Goal: Task Accomplishment & Management: Use online tool/utility

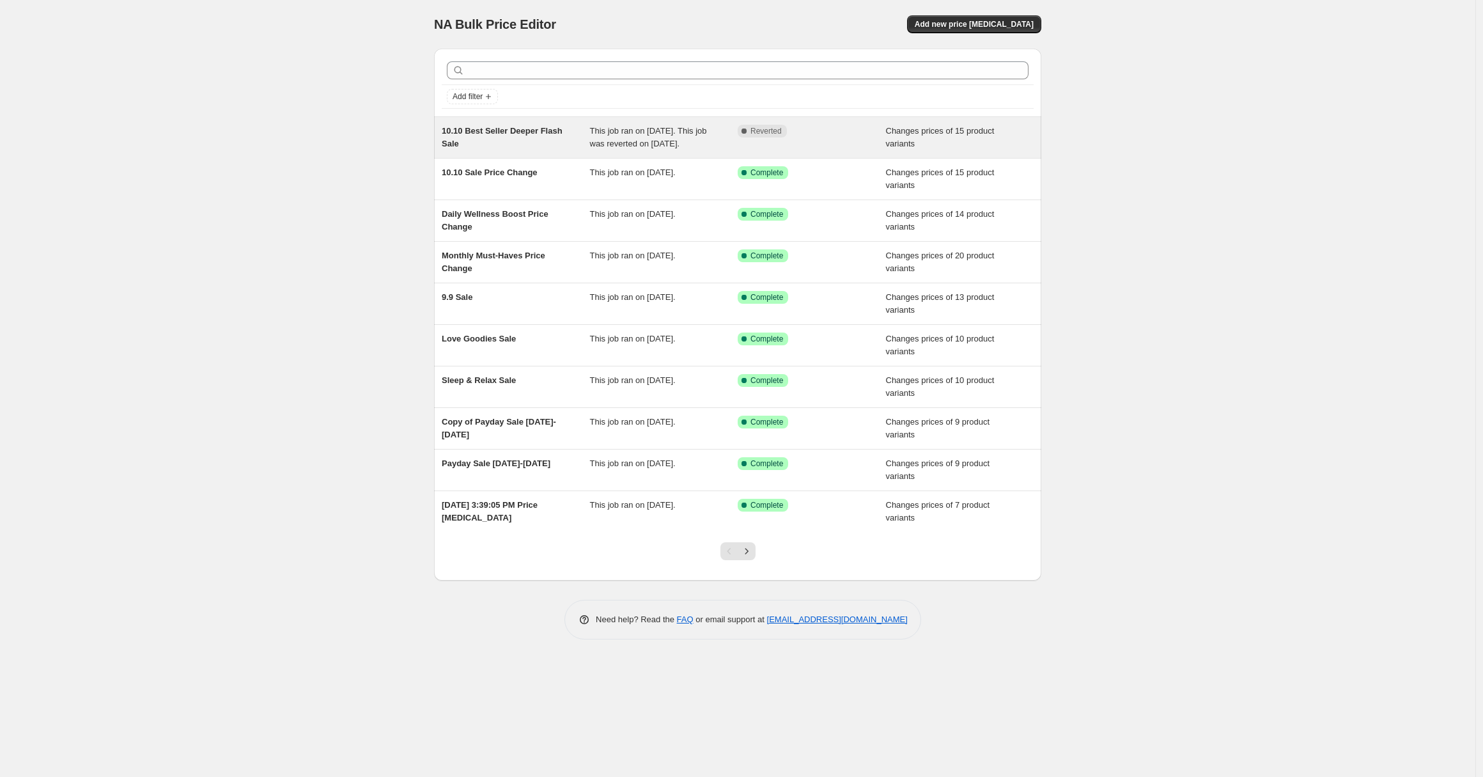
click at [557, 129] on span "10.10 Best Seller Deeper Flash Sale" at bounding box center [502, 137] width 121 height 22
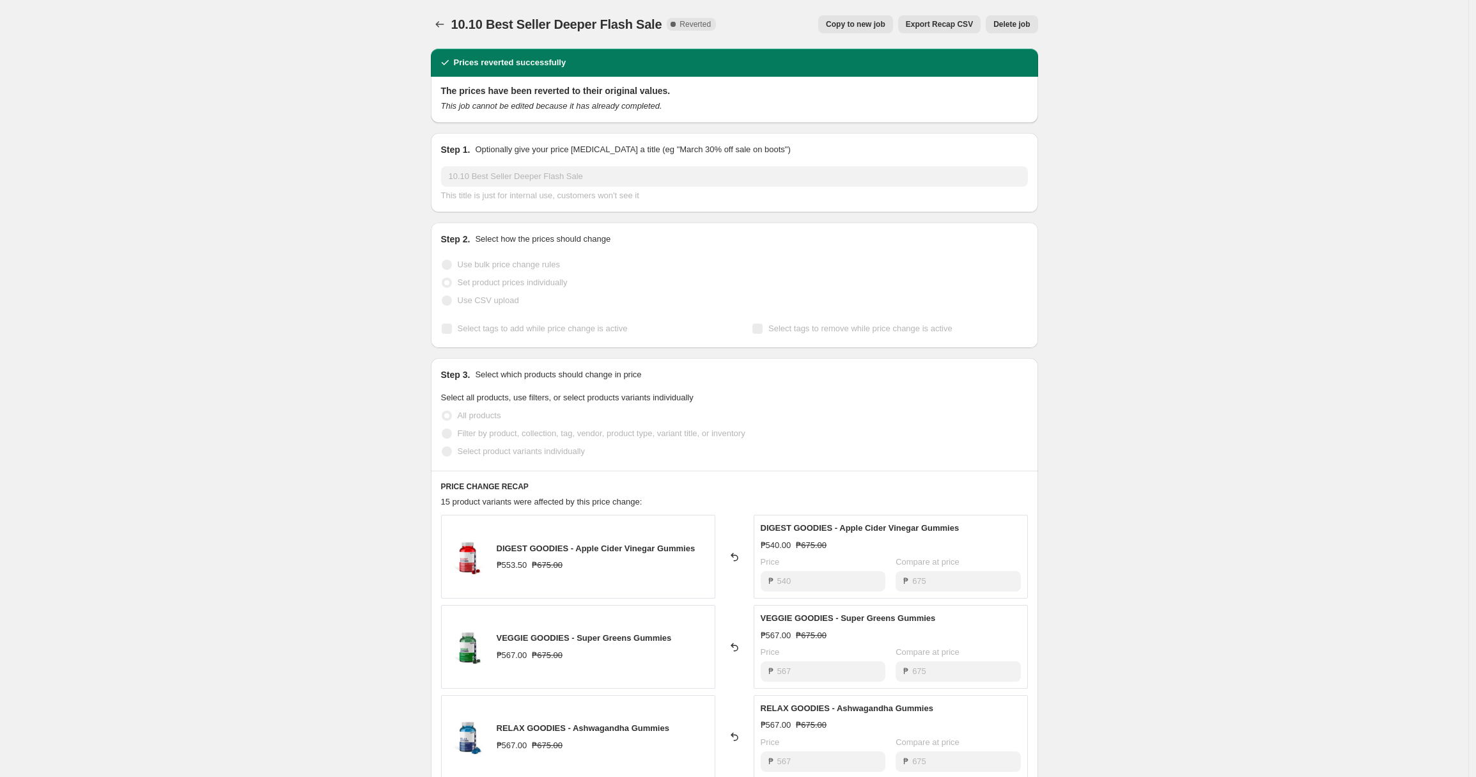
click at [834, 20] on span "Copy to new job" at bounding box center [855, 24] width 59 height 10
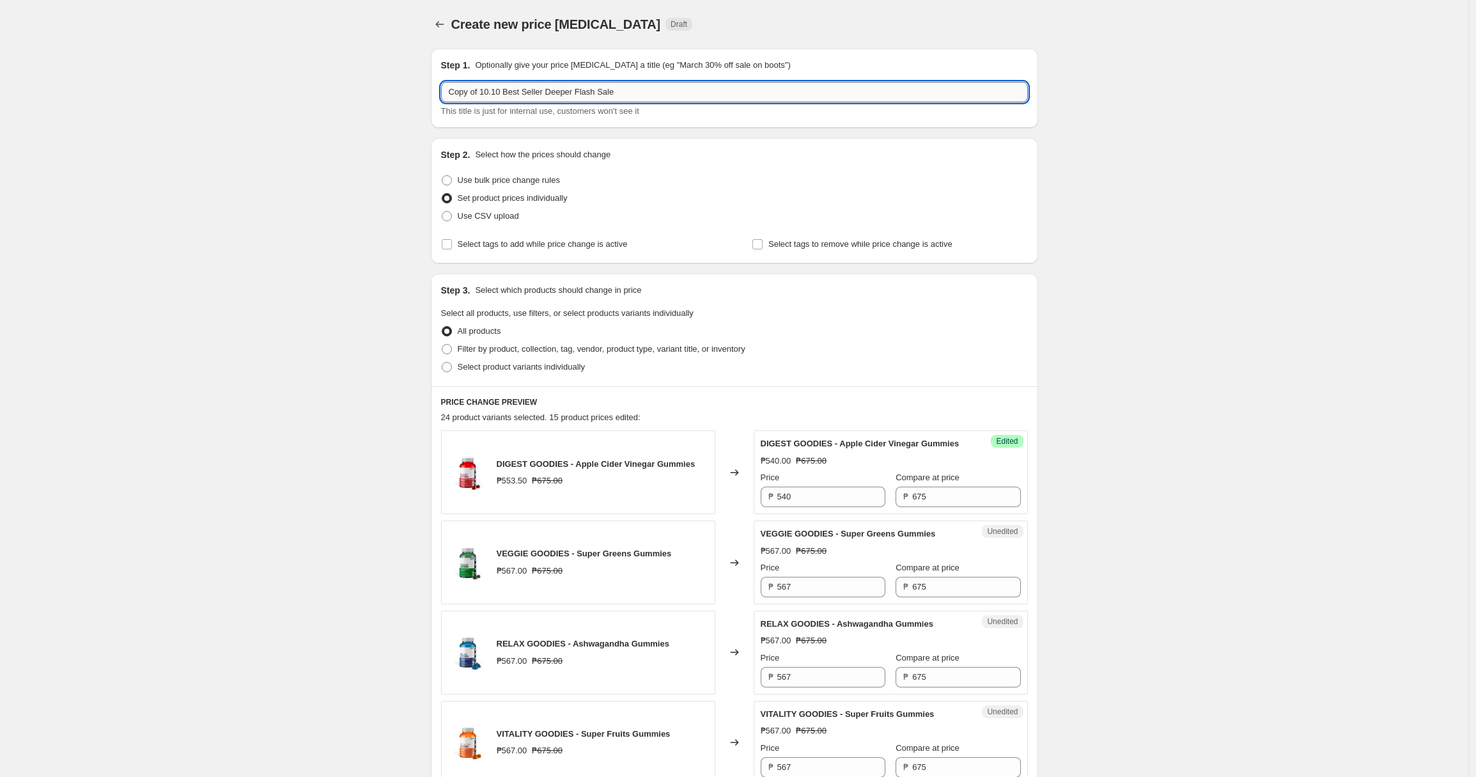
click at [657, 93] on input "Copy of 10.10 Best Seller Deeper Flash Sale" at bounding box center [734, 92] width 587 height 20
drag, startPoint x: 484, startPoint y: 89, endPoint x: 374, endPoint y: 87, distance: 110.6
type input "10.10 Best Seller Deeper Flash Sale 2"
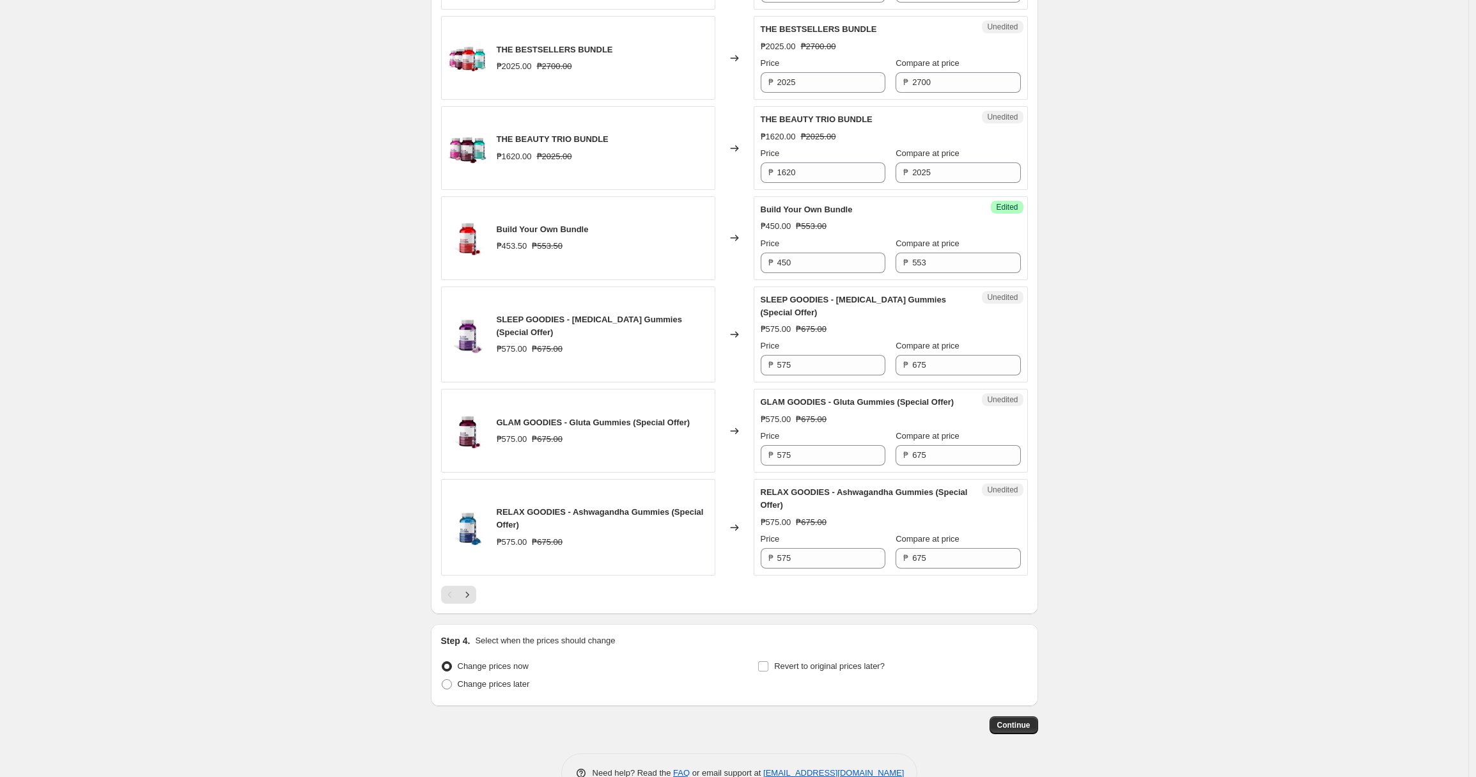
scroll to position [1773, 0]
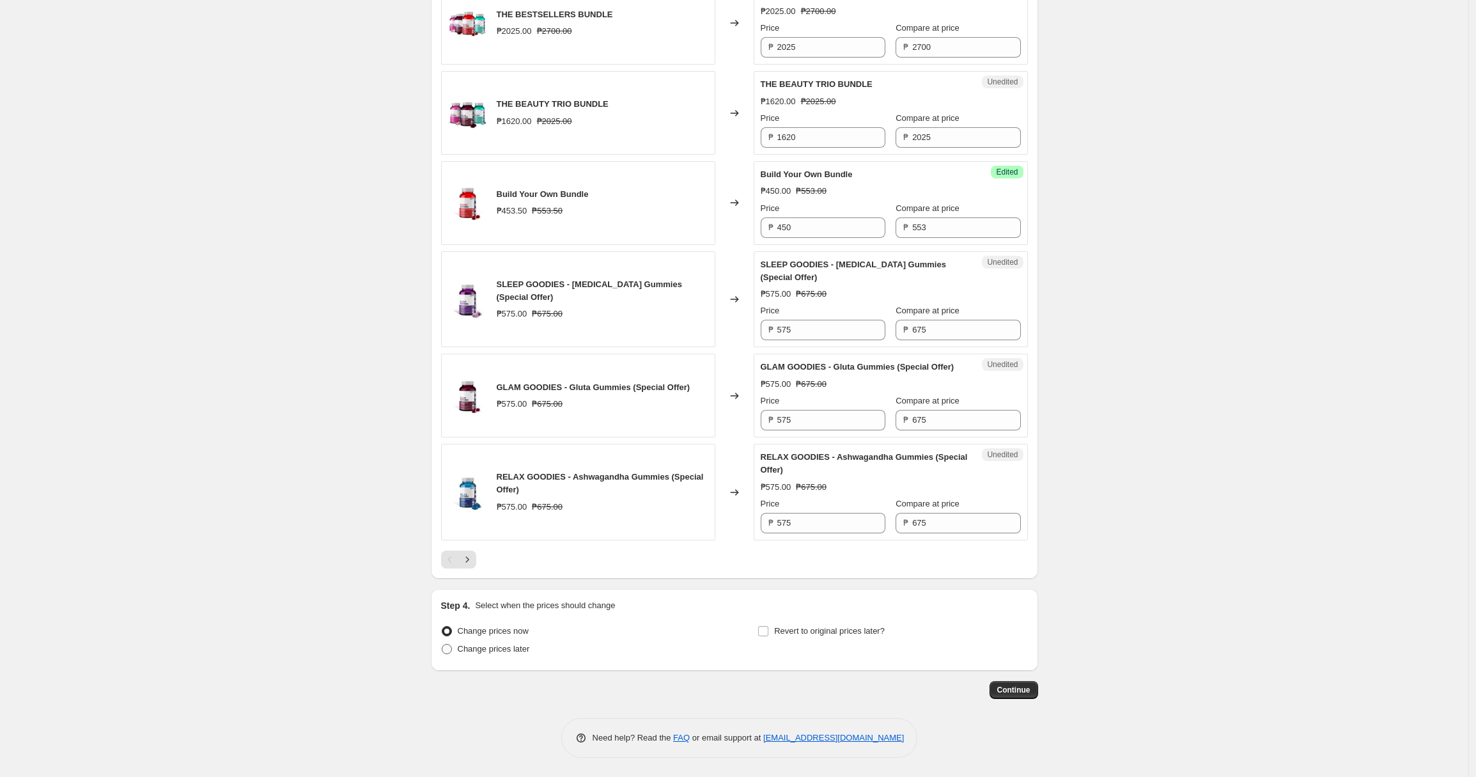
click at [486, 652] on span "Change prices later" at bounding box center [494, 649] width 72 height 10
click at [442, 644] on input "Change prices later" at bounding box center [442, 644] width 1 height 1
radio input "true"
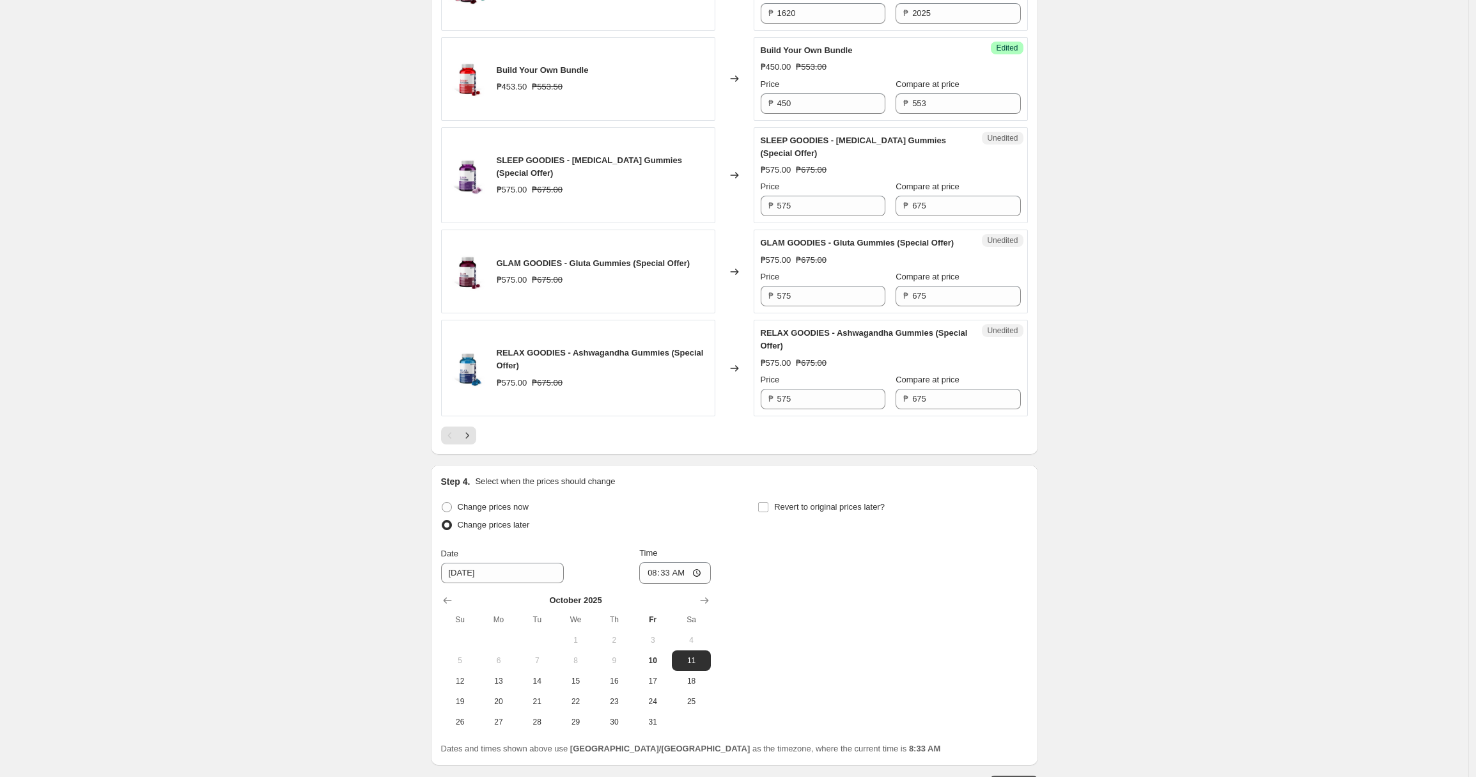
scroll to position [1992, 0]
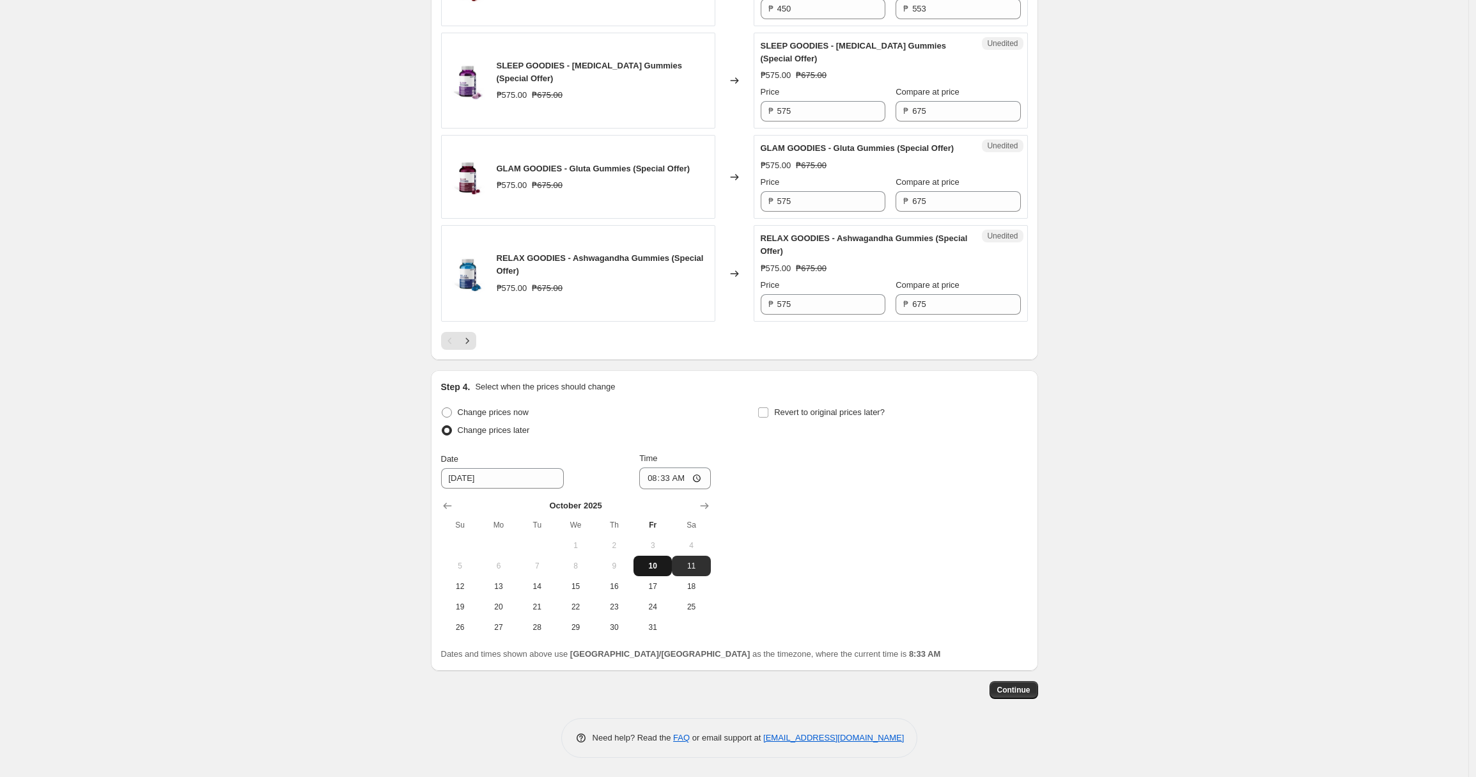
click at [656, 562] on span "10" at bounding box center [653, 566] width 28 height 10
type input "10/10/2025"
click at [703, 478] on input "08:33" at bounding box center [675, 478] width 72 height 22
type input "12:00"
click at [914, 504] on div "Change prices now Change prices later Date 10/10/2025 Time 12:00 October 2025 S…" at bounding box center [734, 520] width 587 height 234
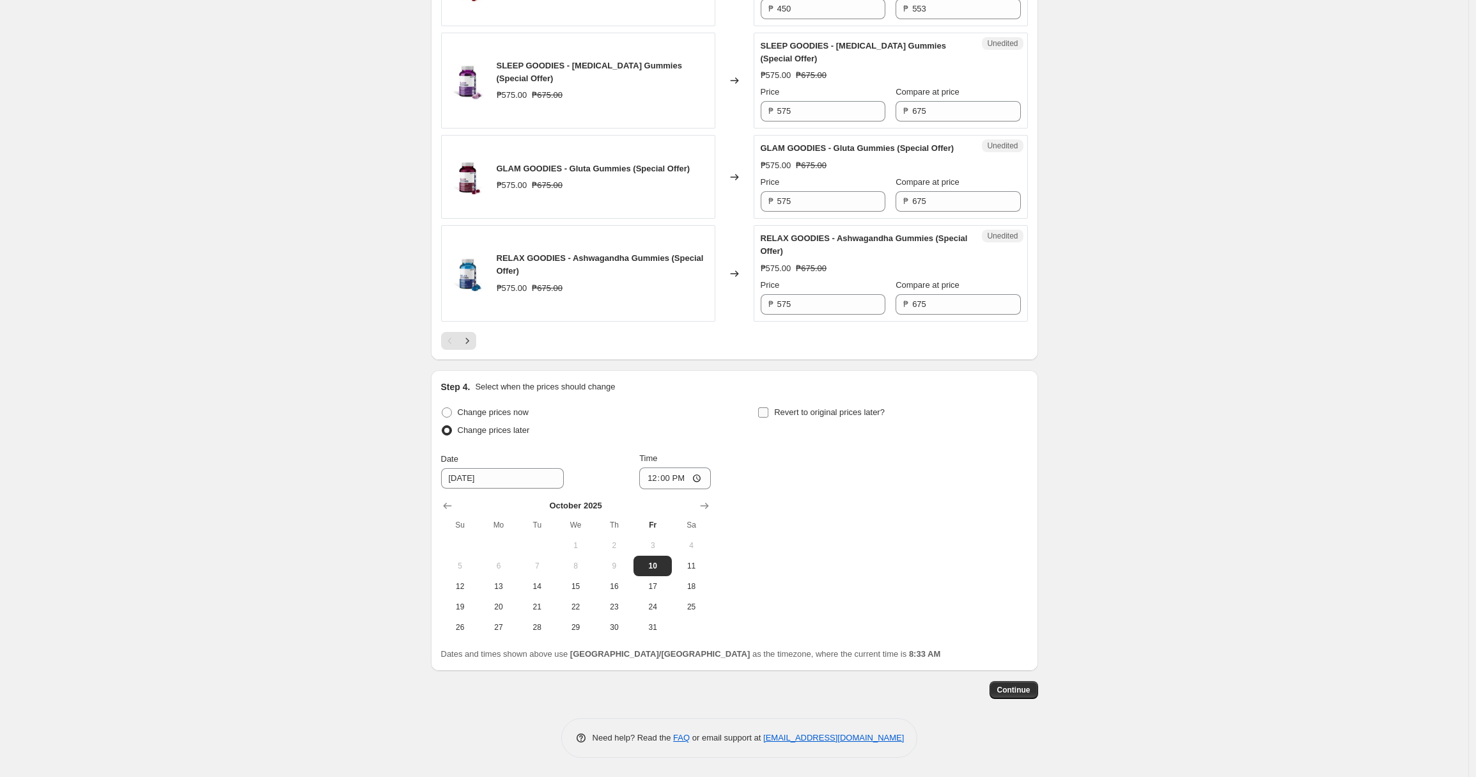
click at [774, 408] on label "Revert to original prices later?" at bounding box center [820, 412] width 127 height 18
click at [768, 408] on input "Revert to original prices later?" at bounding box center [763, 412] width 10 height 10
checkbox input "true"
click at [970, 562] on span "10" at bounding box center [970, 566] width 28 height 10
type input "10/10/2025"
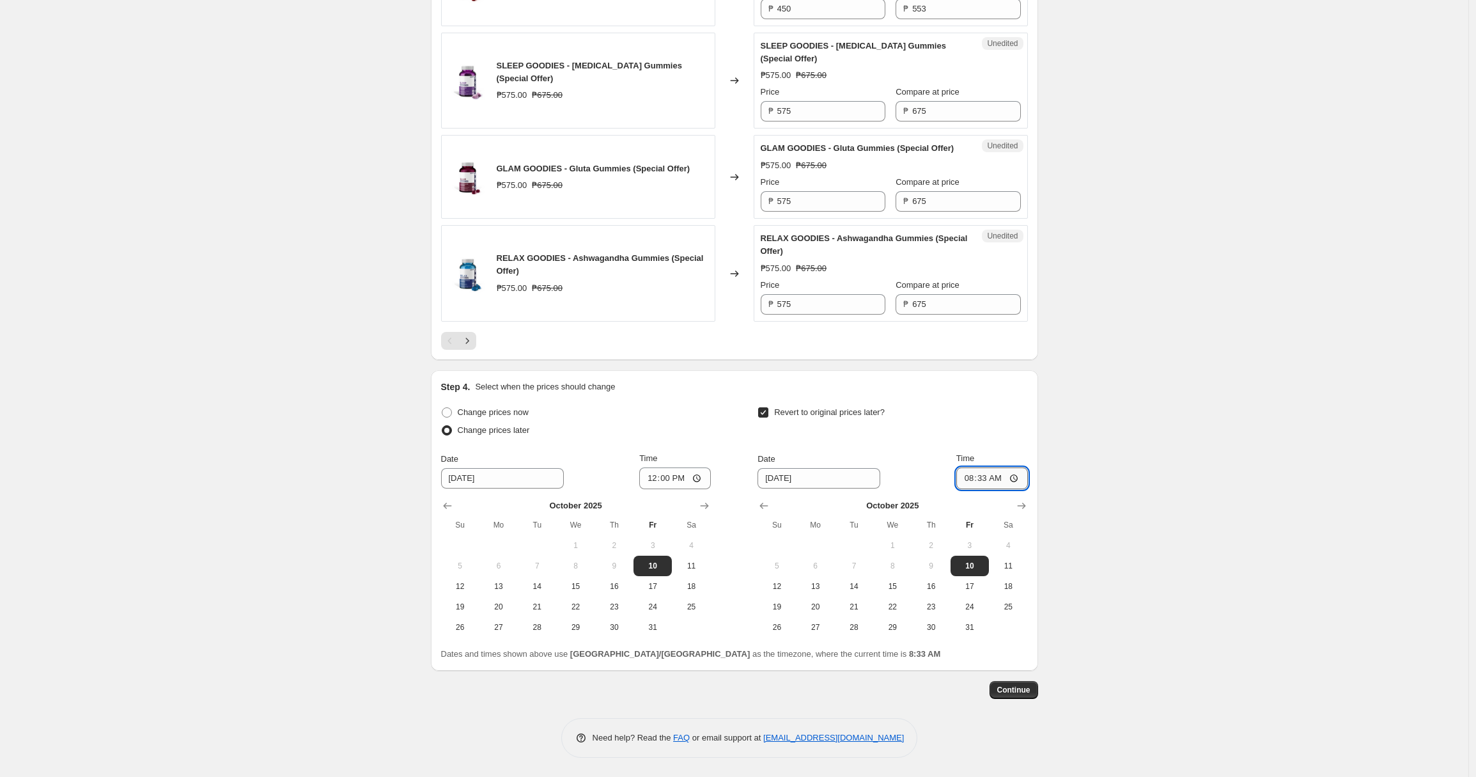
click at [1012, 475] on input "08:33" at bounding box center [992, 478] width 72 height 22
type input "14:00"
click at [1021, 688] on span "Continue" at bounding box center [1013, 690] width 33 height 10
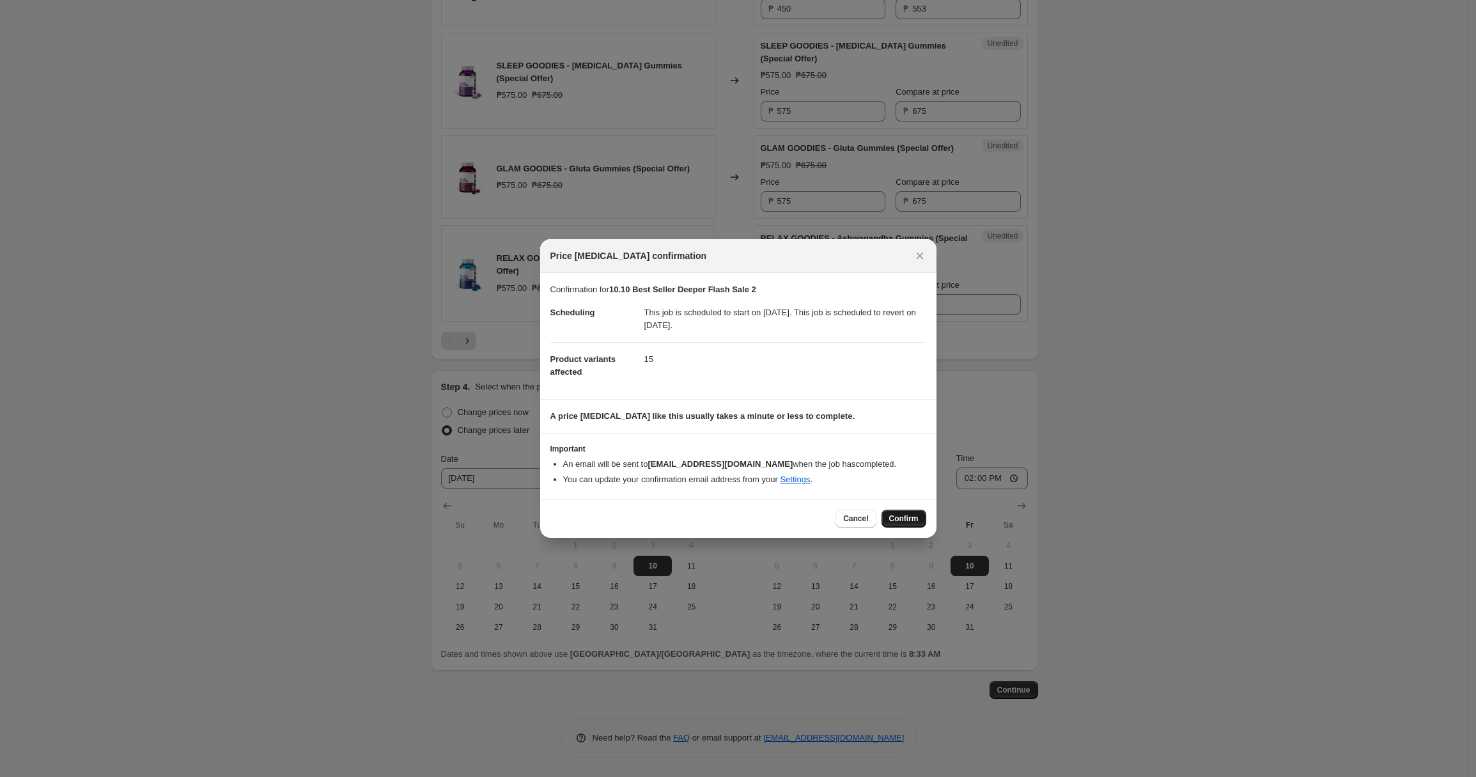
click at [914, 523] on span "Confirm" at bounding box center [903, 518] width 29 height 10
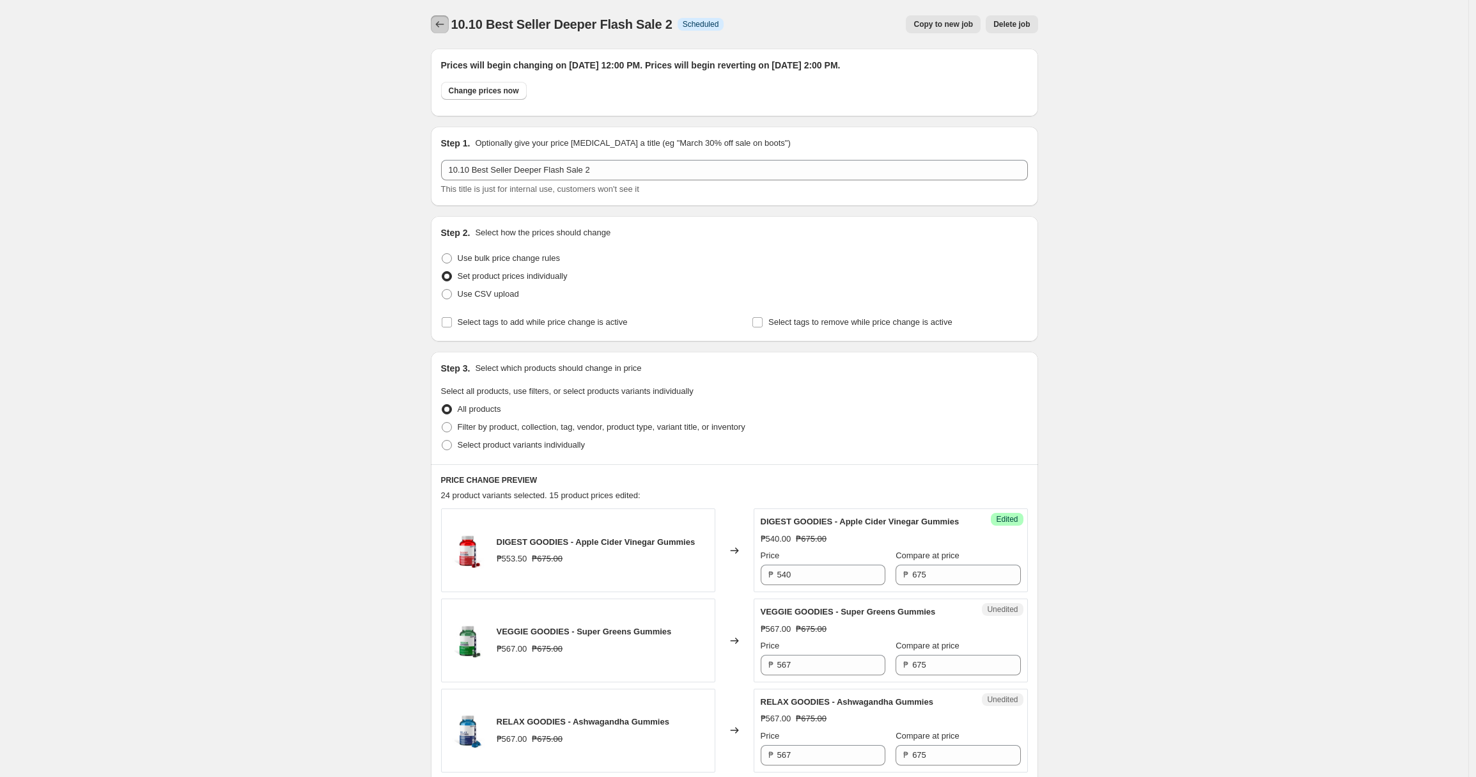
click at [449, 27] on button "Price change jobs" at bounding box center [440, 24] width 18 height 18
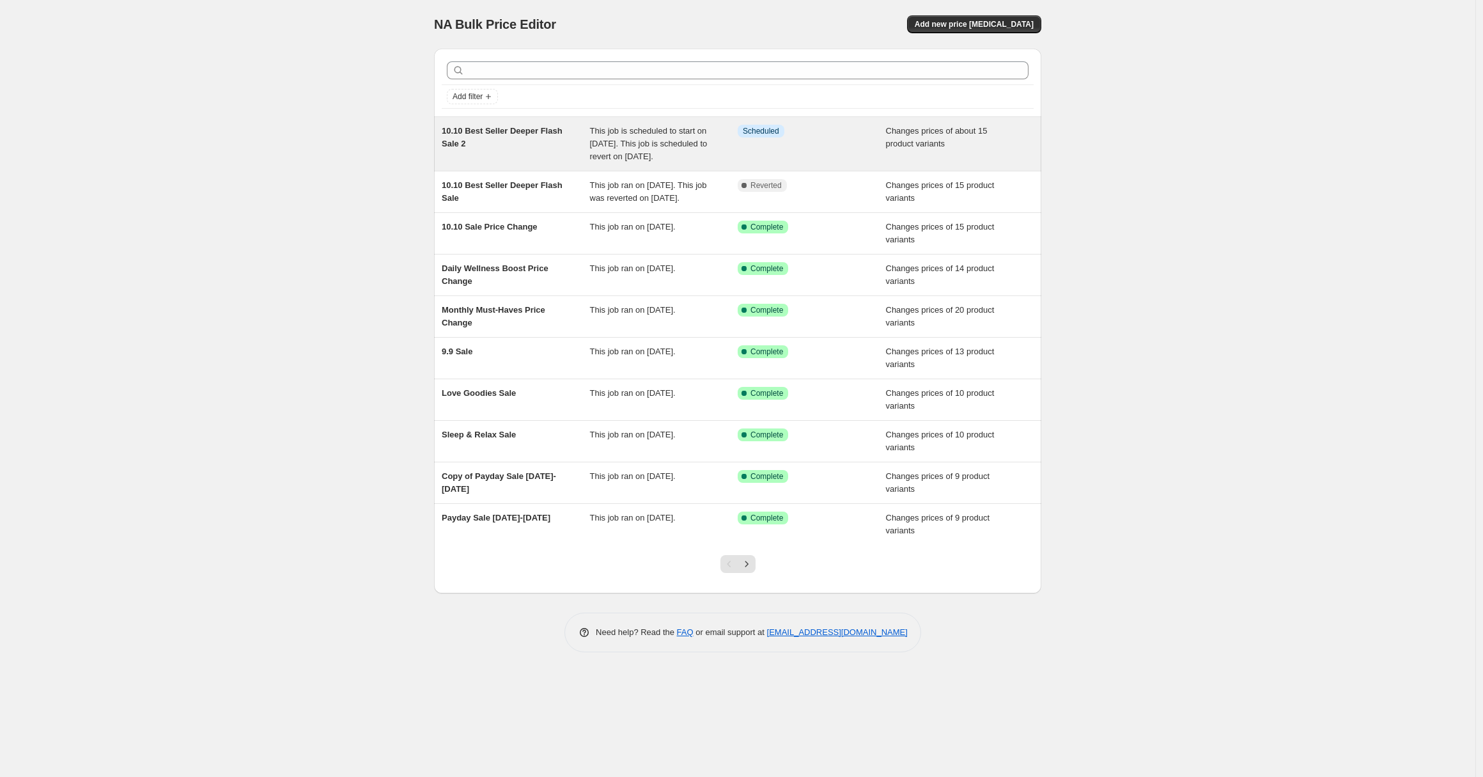
click at [933, 150] on div "Changes prices of about 15 product variants" at bounding box center [960, 144] width 148 height 38
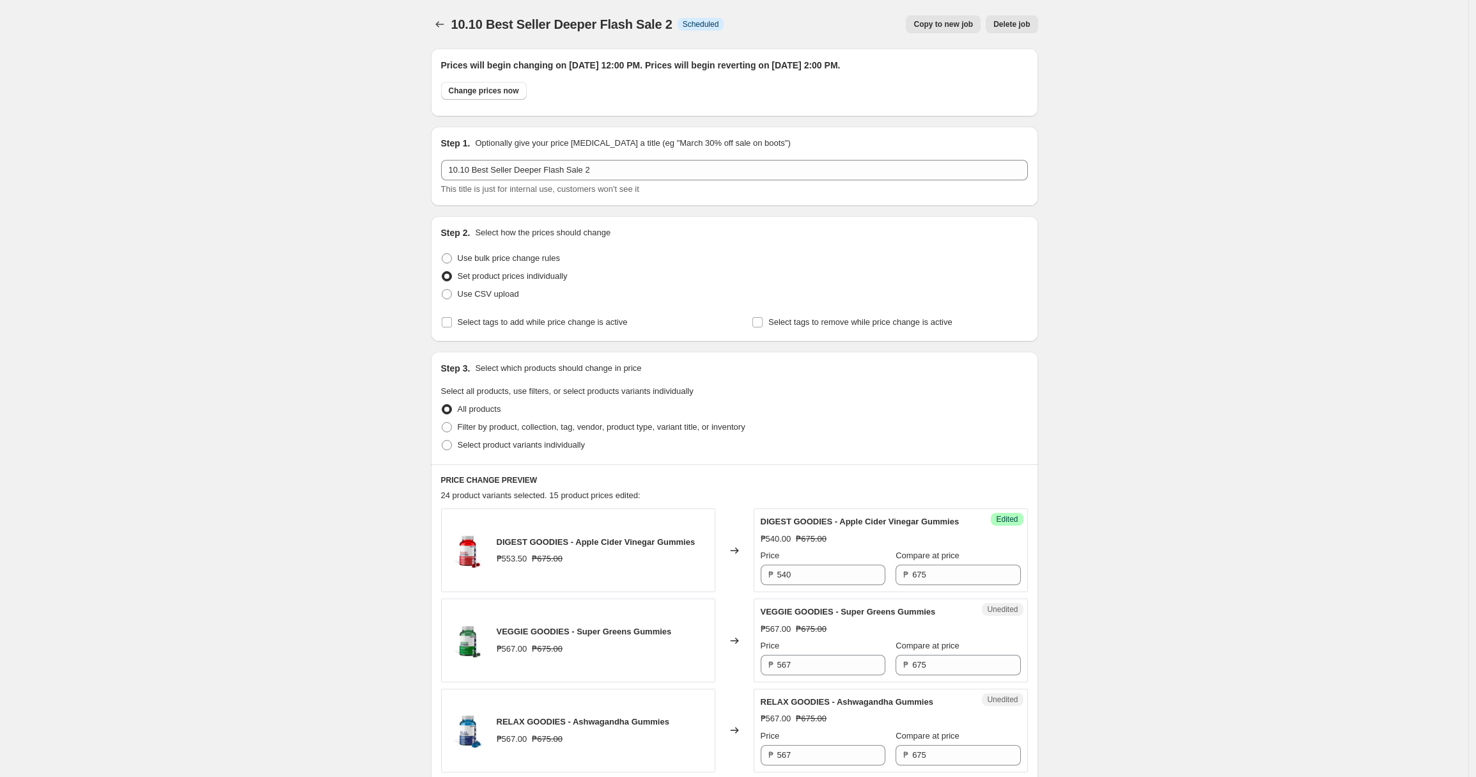
click at [952, 28] on span "Copy to new job" at bounding box center [942, 24] width 59 height 10
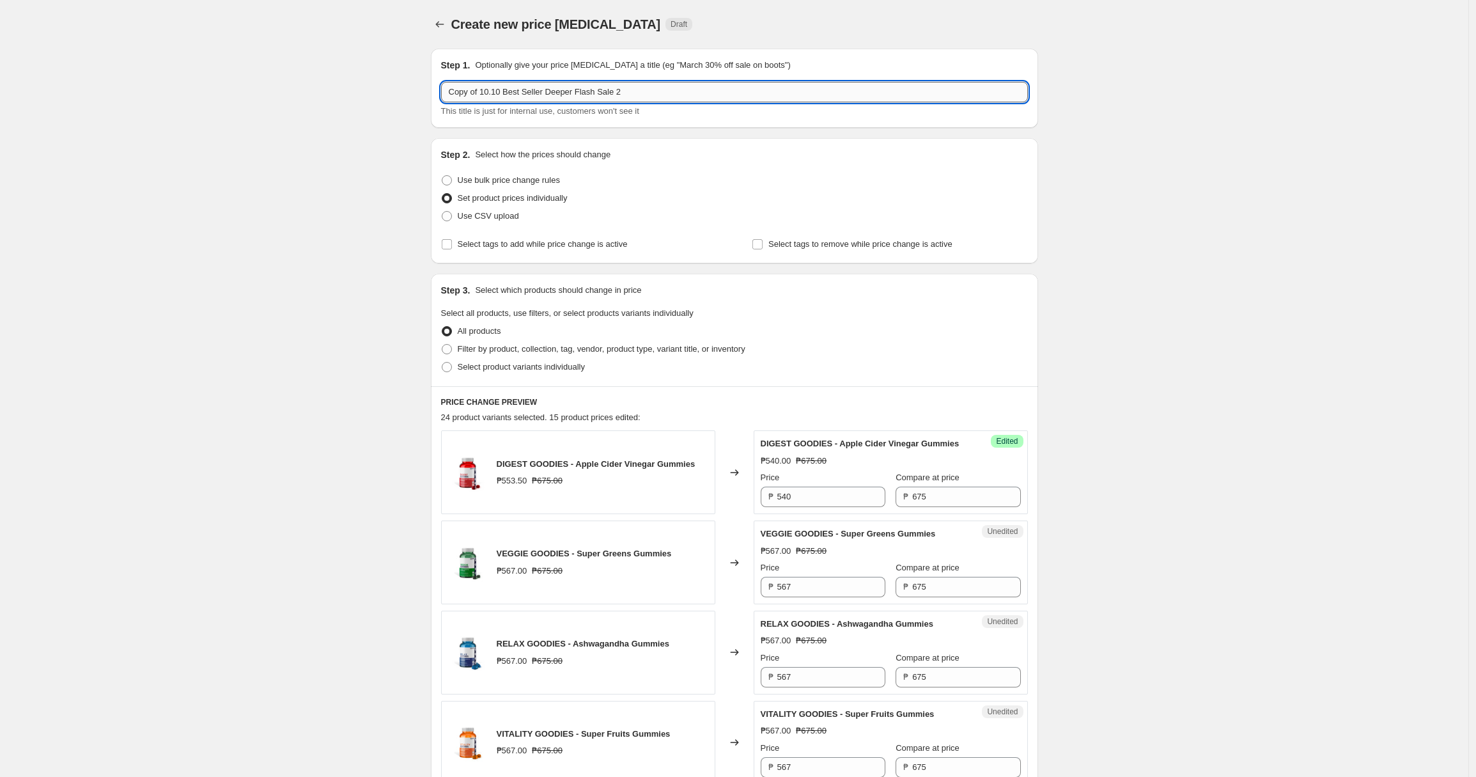
click at [633, 91] on input "Copy of 10.10 Best Seller Deeper Flash Sale 2" at bounding box center [734, 92] width 587 height 20
drag, startPoint x: 630, startPoint y: 91, endPoint x: 624, endPoint y: 91, distance: 6.4
click at [624, 91] on input "Copy of 10.10 Best Seller Deeper Flash Sale 2" at bounding box center [734, 92] width 587 height 20
drag, startPoint x: 486, startPoint y: 94, endPoint x: 479, endPoint y: 94, distance: 7.0
click at [479, 94] on input "Copy of 10.10 Best Seller Deeper Flash Sale 3" at bounding box center [734, 92] width 587 height 20
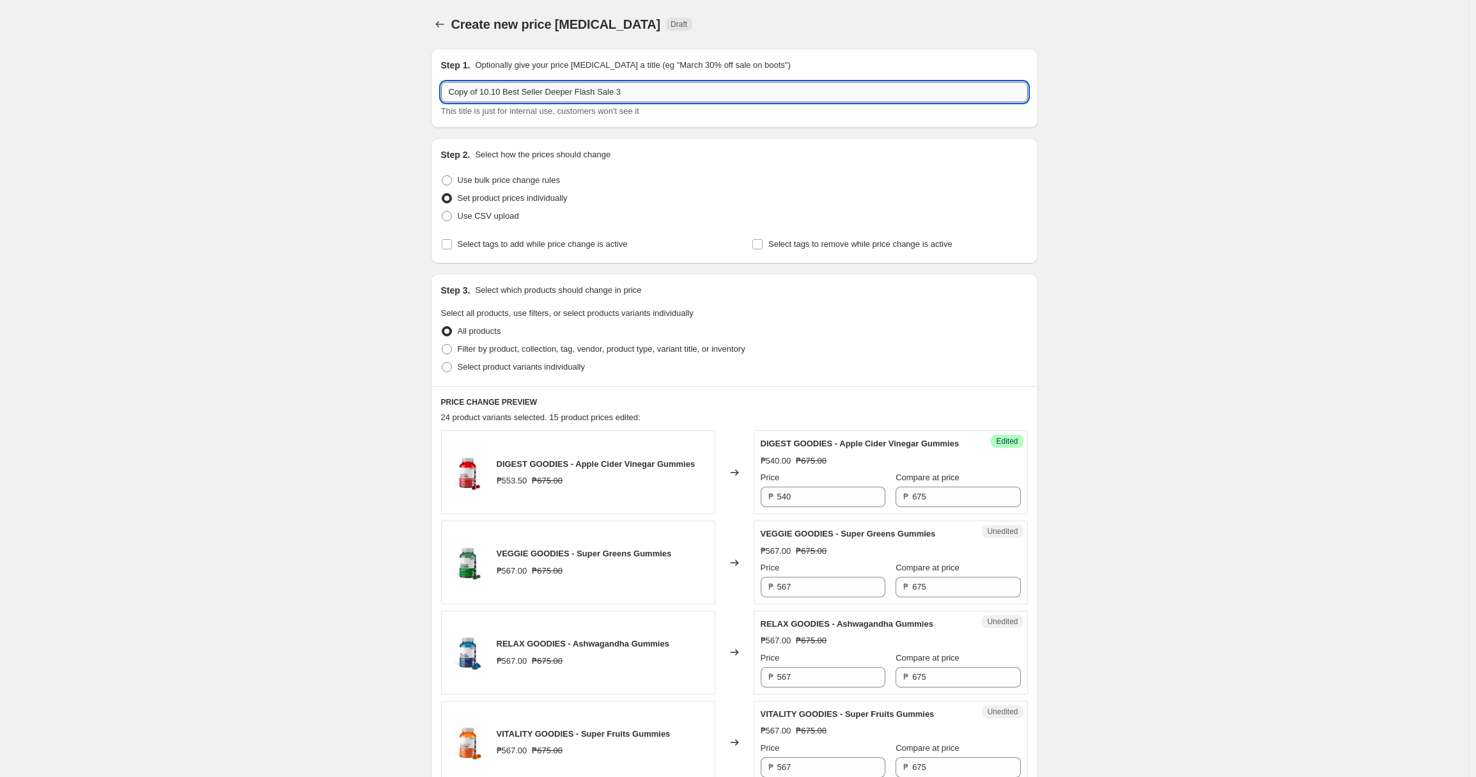
click at [485, 93] on input "Copy of 10.10 Best Seller Deeper Flash Sale 3" at bounding box center [734, 92] width 587 height 20
drag, startPoint x: 484, startPoint y: 91, endPoint x: 346, endPoint y: 89, distance: 138.1
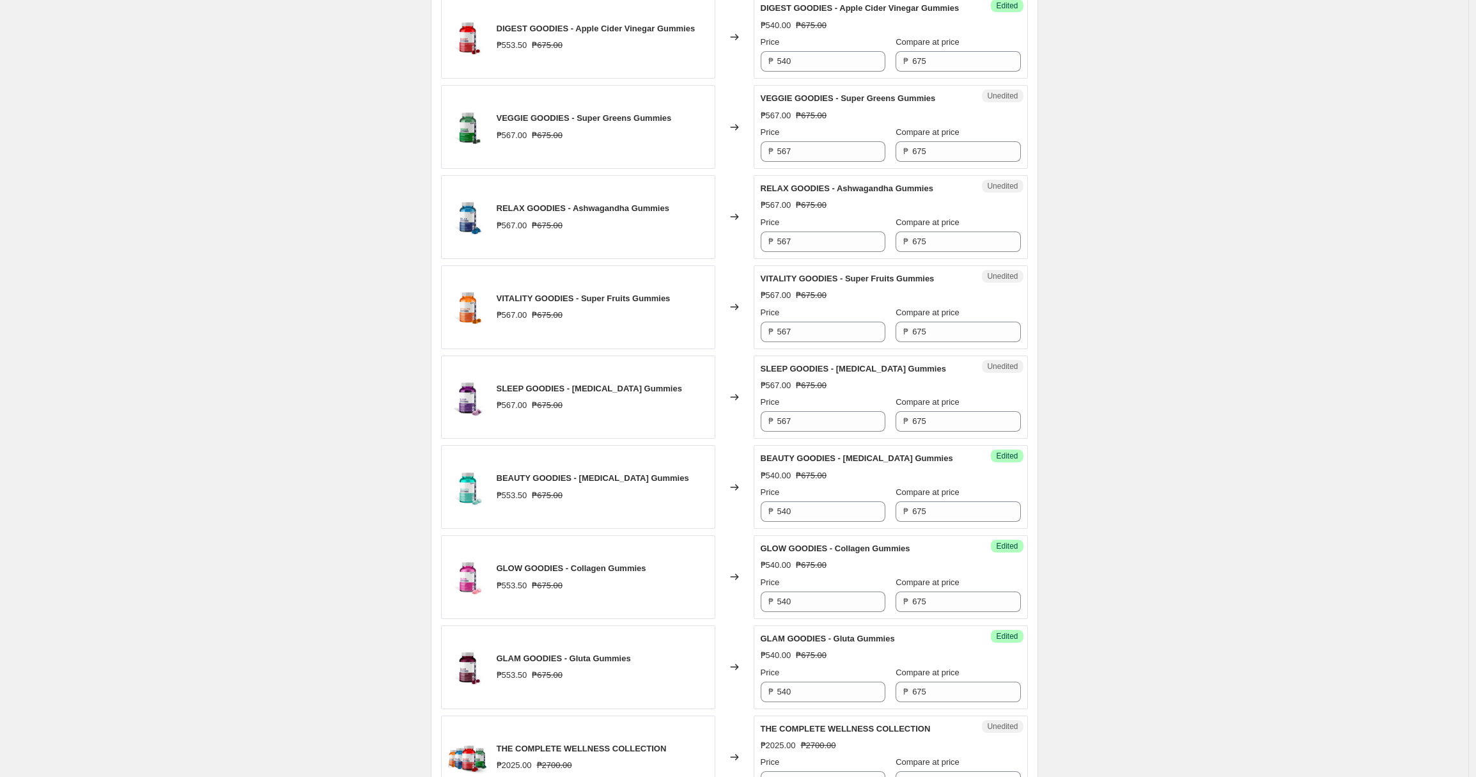
scroll to position [449, 0]
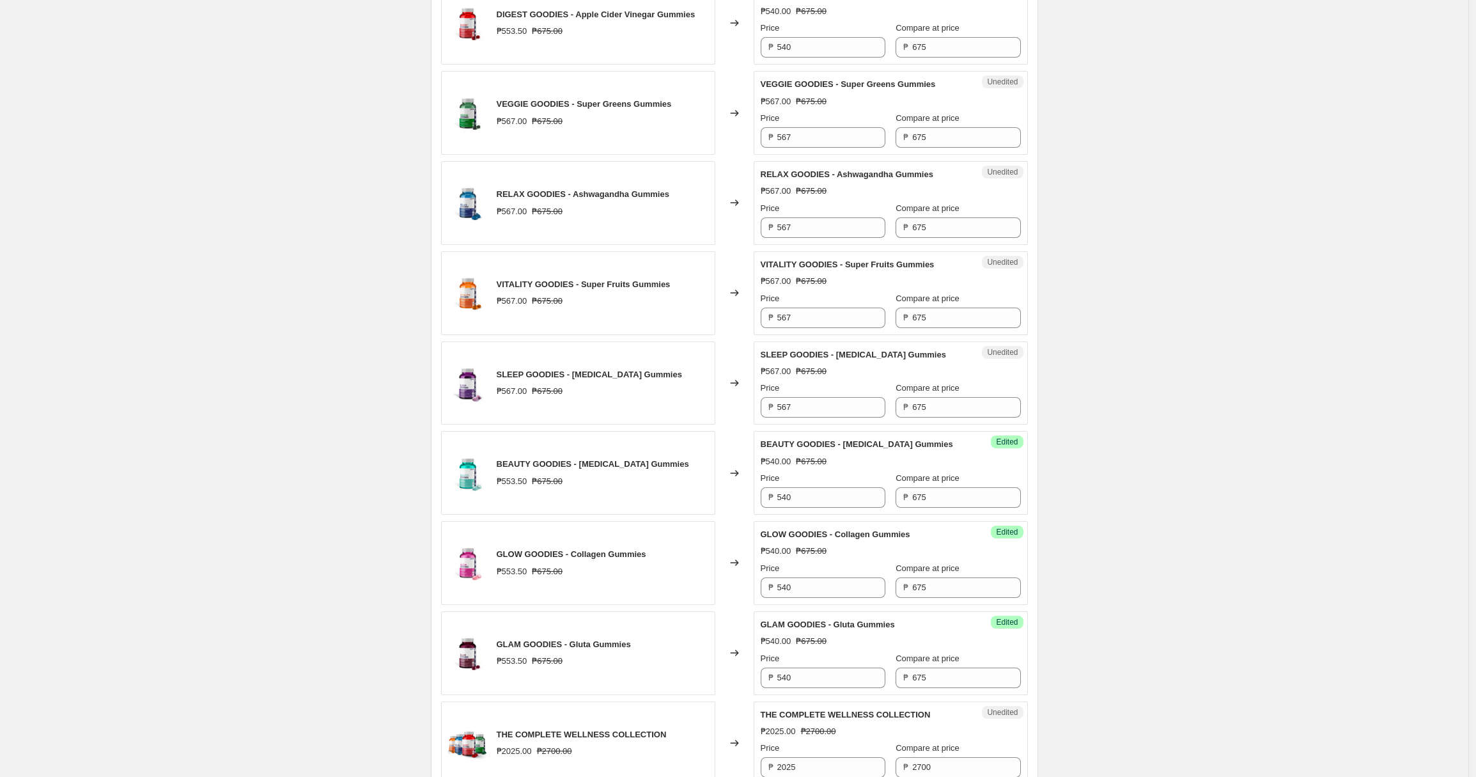
type input "10.10 Best Seller Deeper Flash Sale 3"
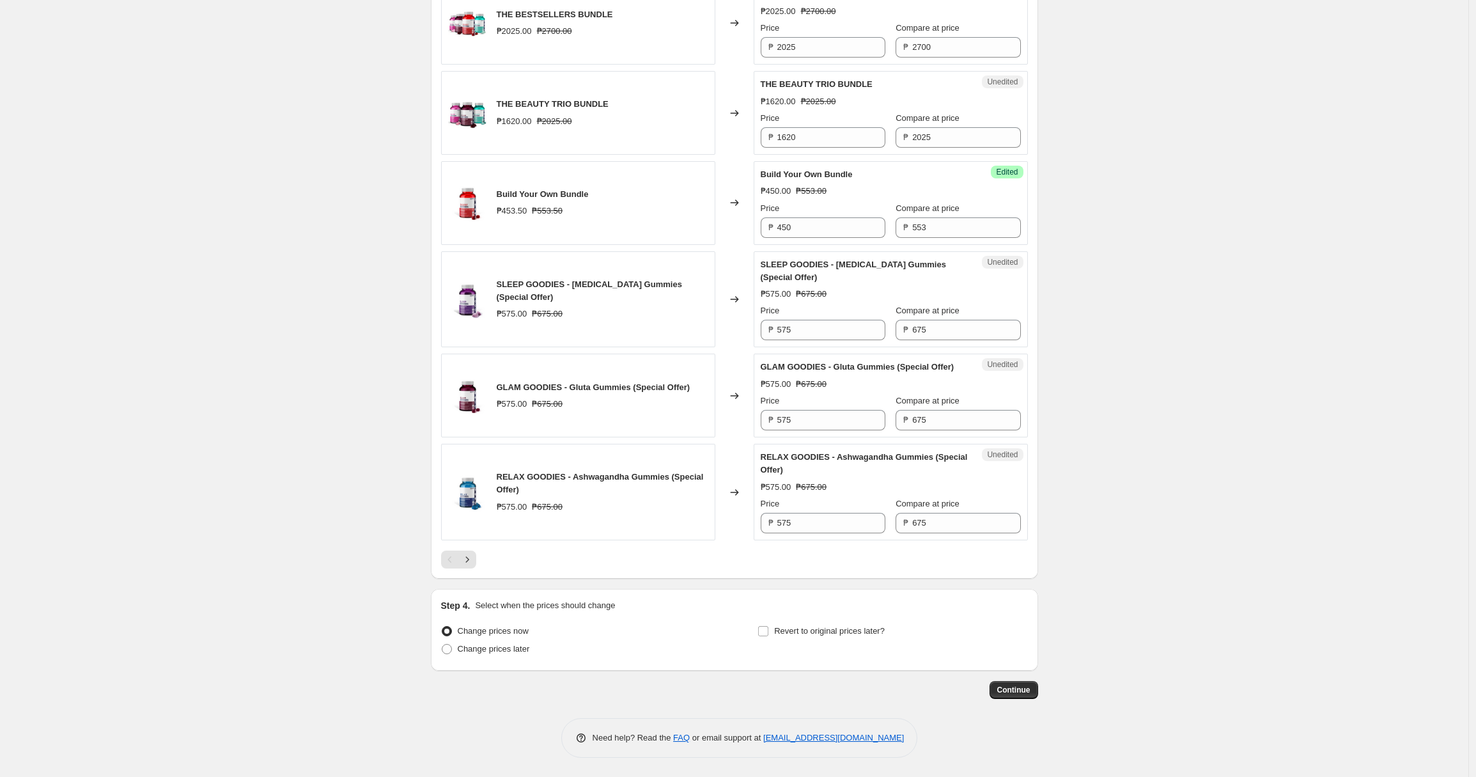
scroll to position [1773, 0]
click at [524, 651] on span "Change prices later" at bounding box center [494, 649] width 72 height 10
click at [442, 644] on input "Change prices later" at bounding box center [442, 644] width 1 height 1
radio input "true"
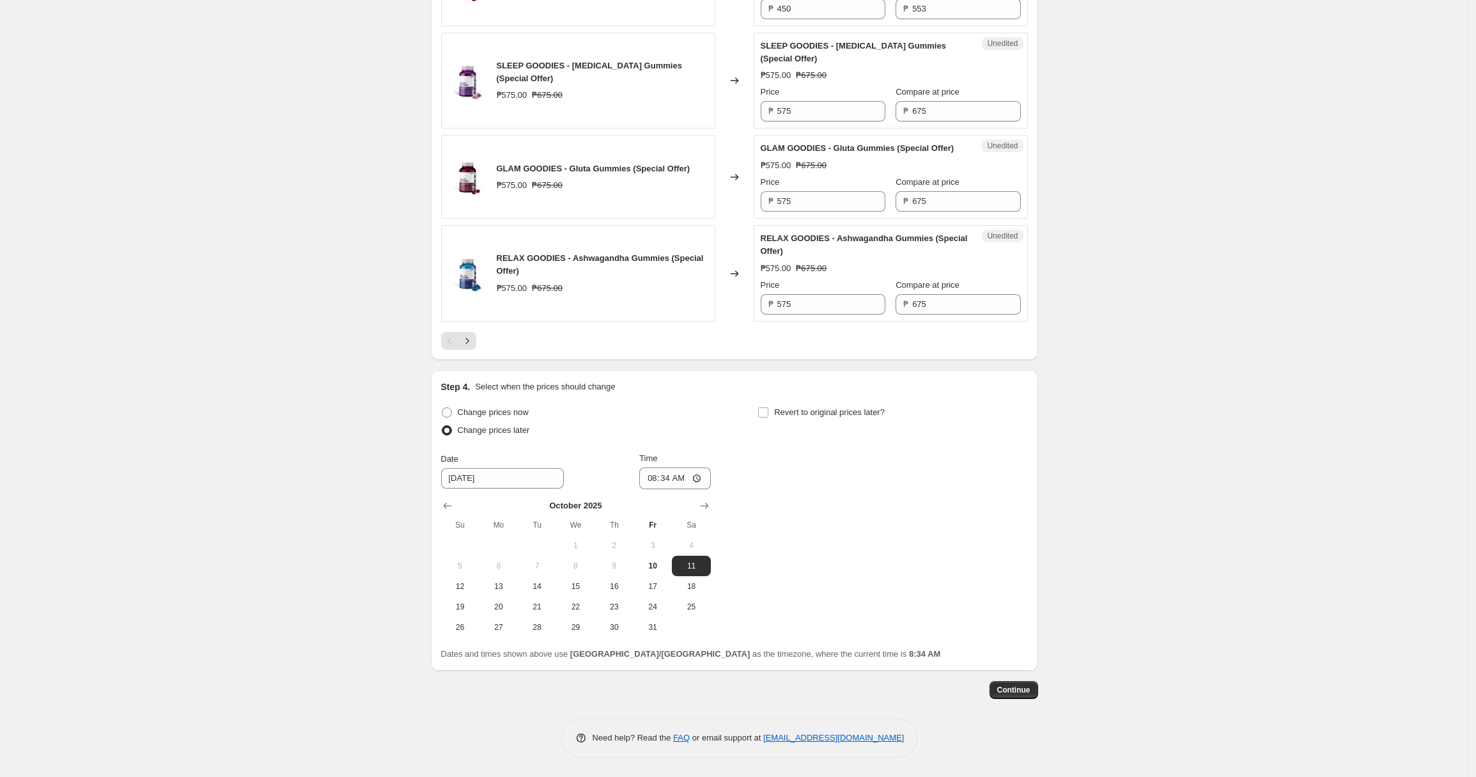
scroll to position [1992, 0]
click at [705, 476] on input "08:34" at bounding box center [675, 478] width 72 height 22
click at [606, 470] on div "Date 10/11/2025 Time 08:34" at bounding box center [576, 470] width 270 height 37
click at [658, 561] on span "10" at bounding box center [653, 566] width 28 height 10
type input "10/10/2025"
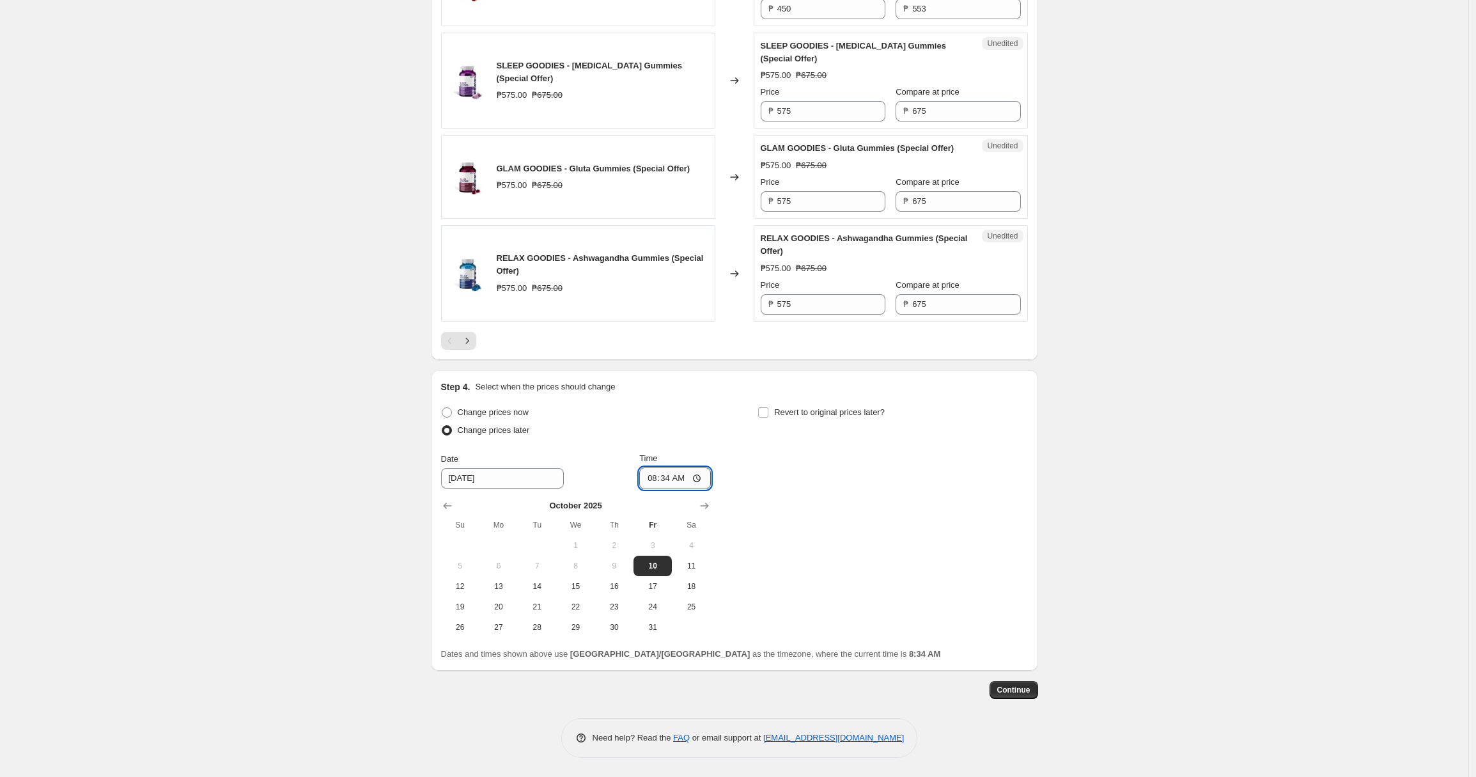
click at [706, 478] on input "08:34" at bounding box center [675, 478] width 72 height 22
type input "18:00"
drag, startPoint x: 901, startPoint y: 483, endPoint x: 848, endPoint y: 470, distance: 54.7
click at [901, 483] on div "Change prices now Change prices later Date 10/10/2025 Time 18:00 October 2025 S…" at bounding box center [734, 520] width 587 height 234
click at [768, 415] on input "Revert to original prices later?" at bounding box center [763, 412] width 10 height 10
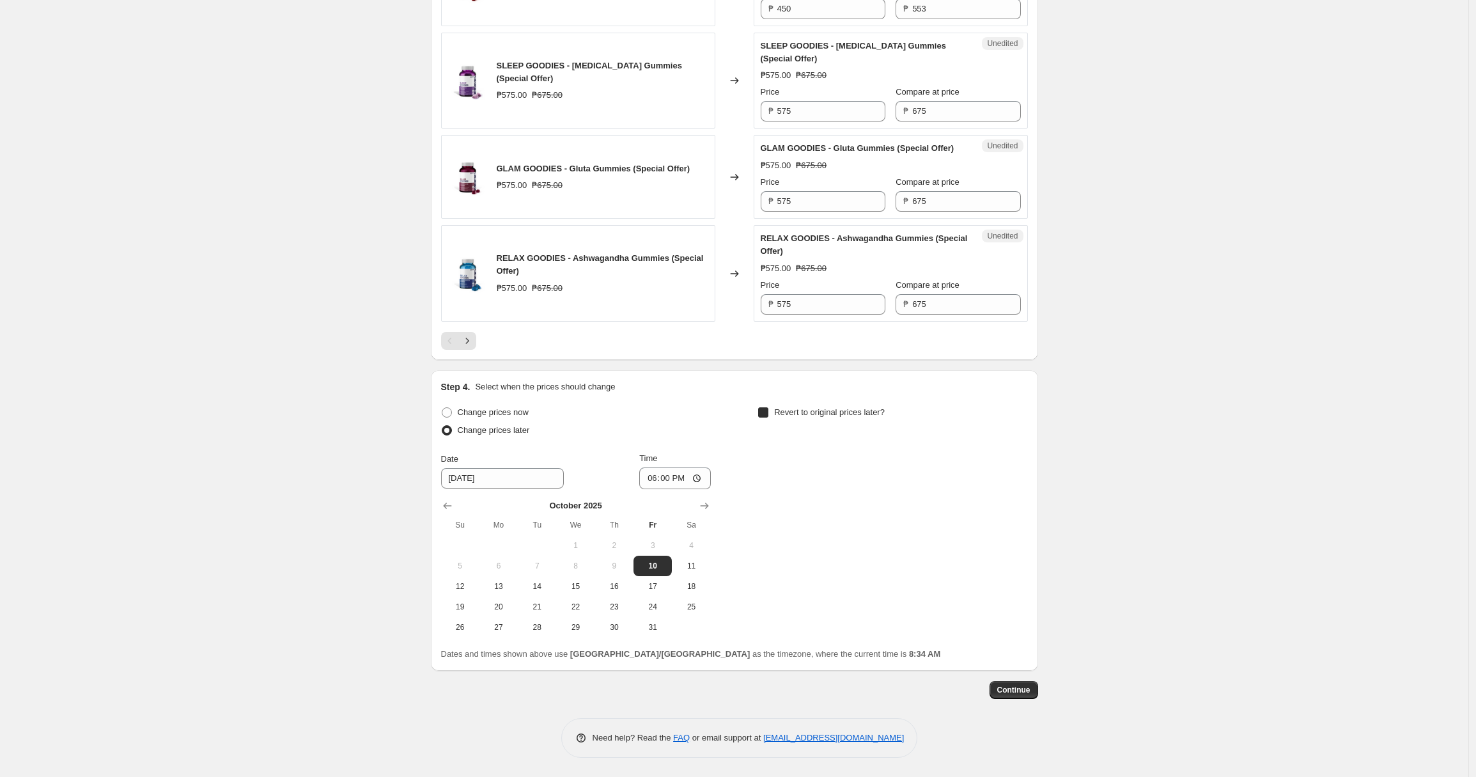
checkbox input "true"
click at [963, 557] on button "10" at bounding box center [969, 565] width 38 height 20
type input "10/10/2025"
click at [1015, 479] on input "08:34" at bounding box center [992, 478] width 72 height 22
type input "20:00"
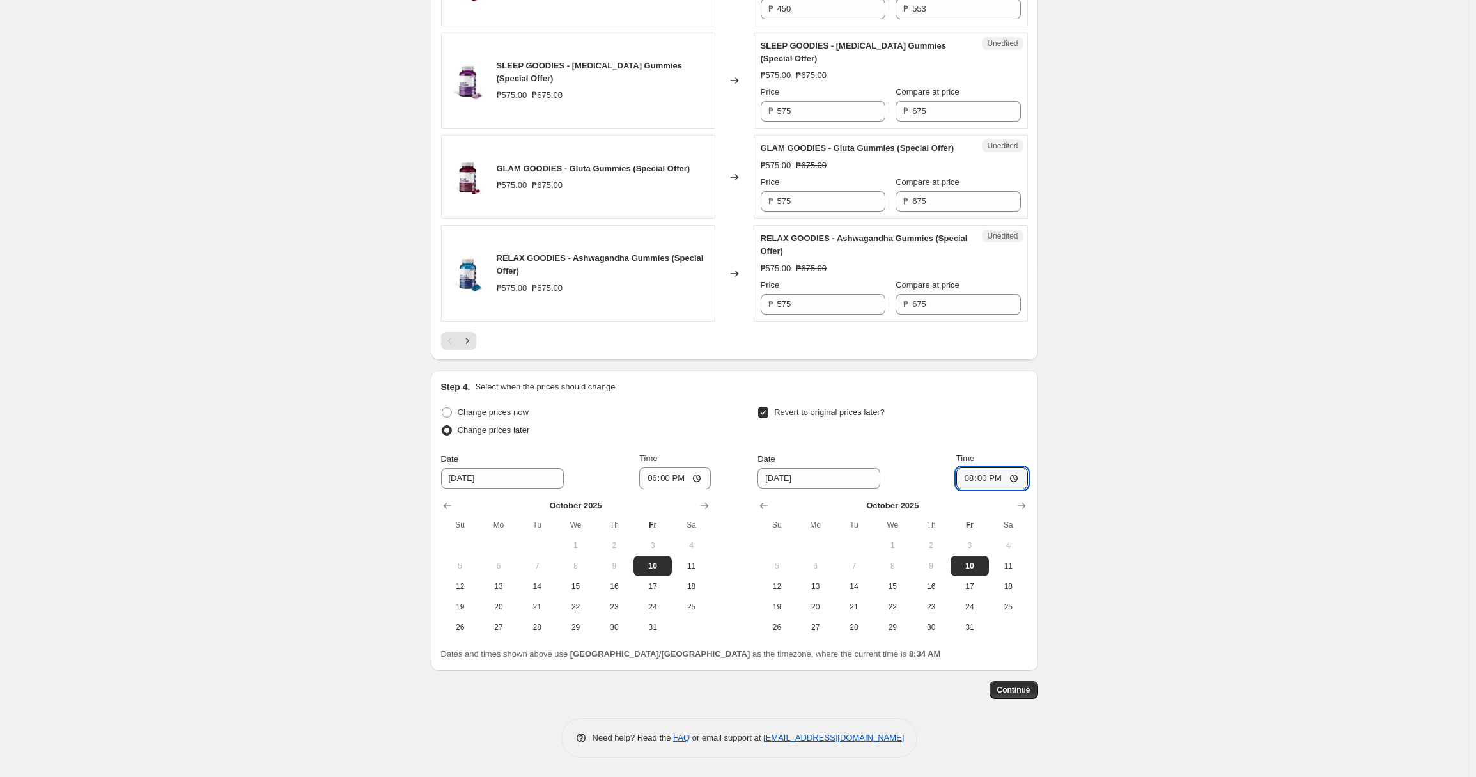
click at [1018, 693] on span "Continue" at bounding box center [1013, 690] width 33 height 10
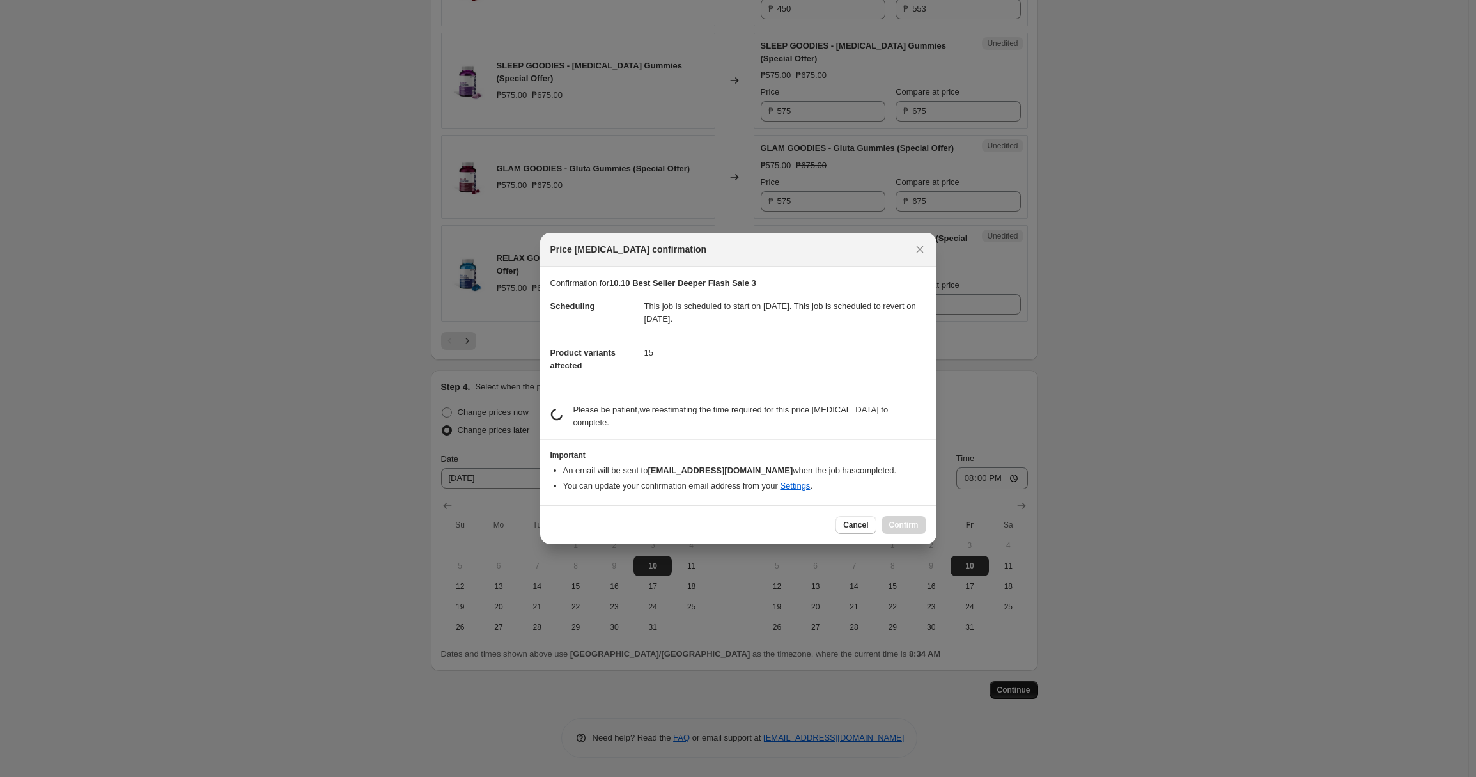
scroll to position [0, 0]
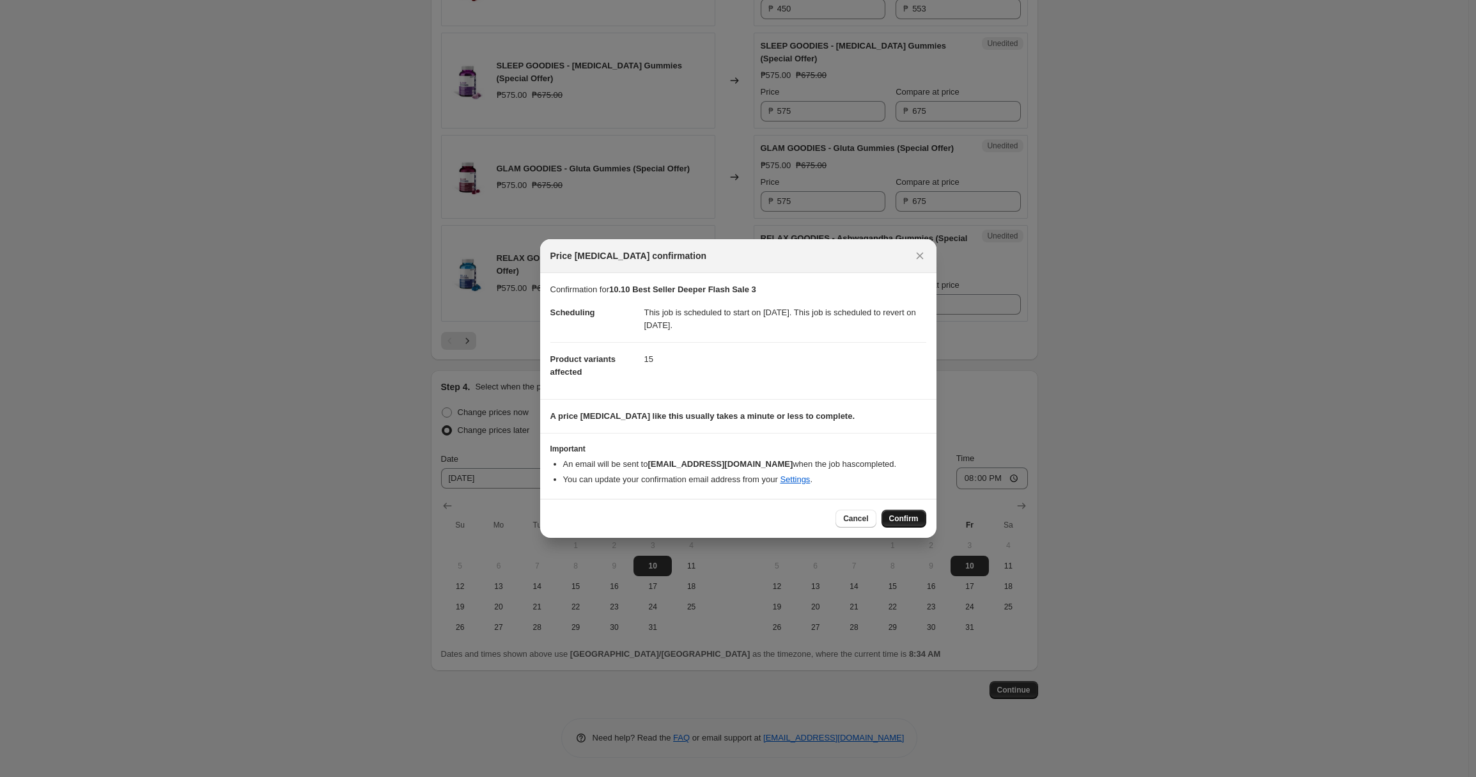
click at [915, 518] on span "Confirm" at bounding box center [903, 518] width 29 height 10
